Goal: Task Accomplishment & Management: Complete application form

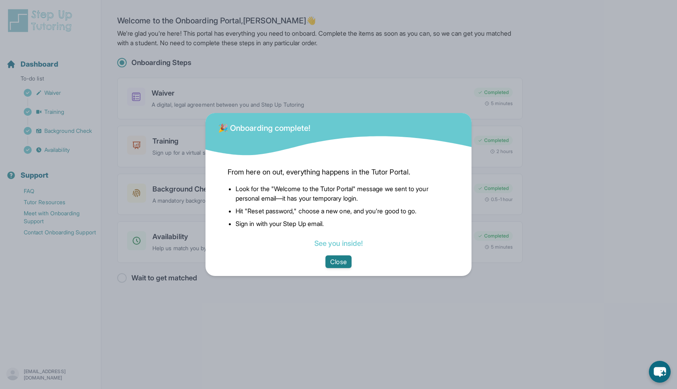
click at [341, 260] on button "Close" at bounding box center [339, 261] width 26 height 13
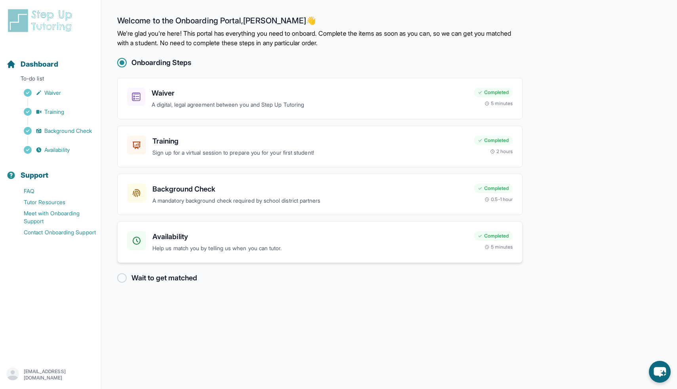
click at [336, 243] on div "Availability Help us match you by telling us when you can tutor." at bounding box center [309, 242] width 315 height 22
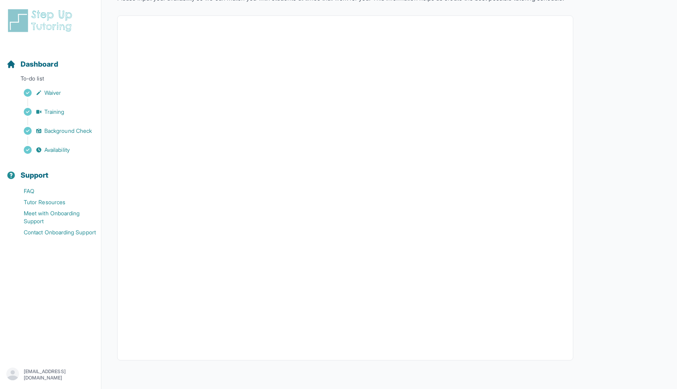
scroll to position [71, 0]
click at [47, 15] on img at bounding box center [41, 20] width 70 height 25
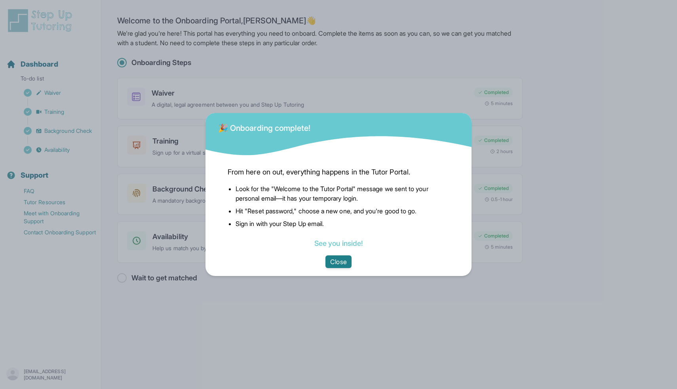
click at [341, 267] on button "Close" at bounding box center [339, 261] width 26 height 13
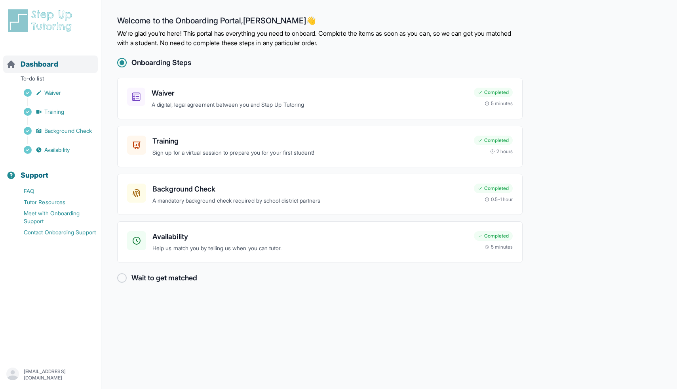
click at [50, 66] on span "Dashboard" at bounding box center [40, 64] width 38 height 11
